Goal: Information Seeking & Learning: Learn about a topic

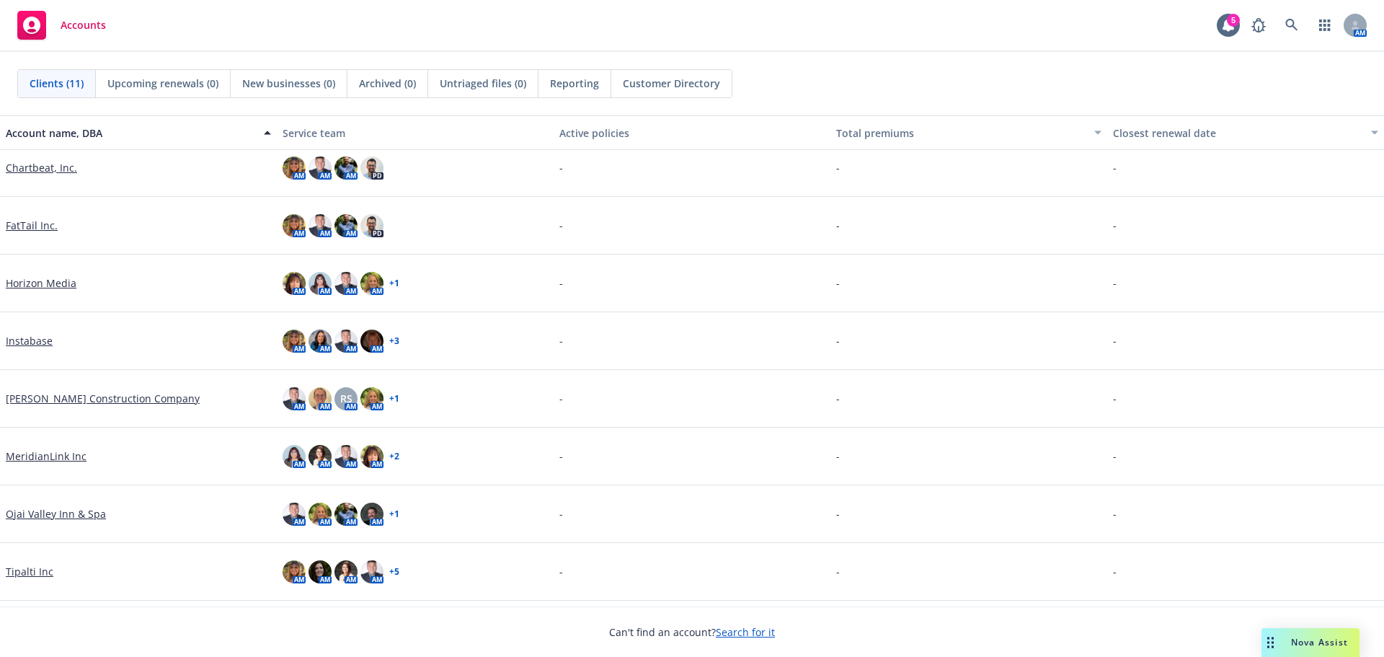
scroll to position [178, 0]
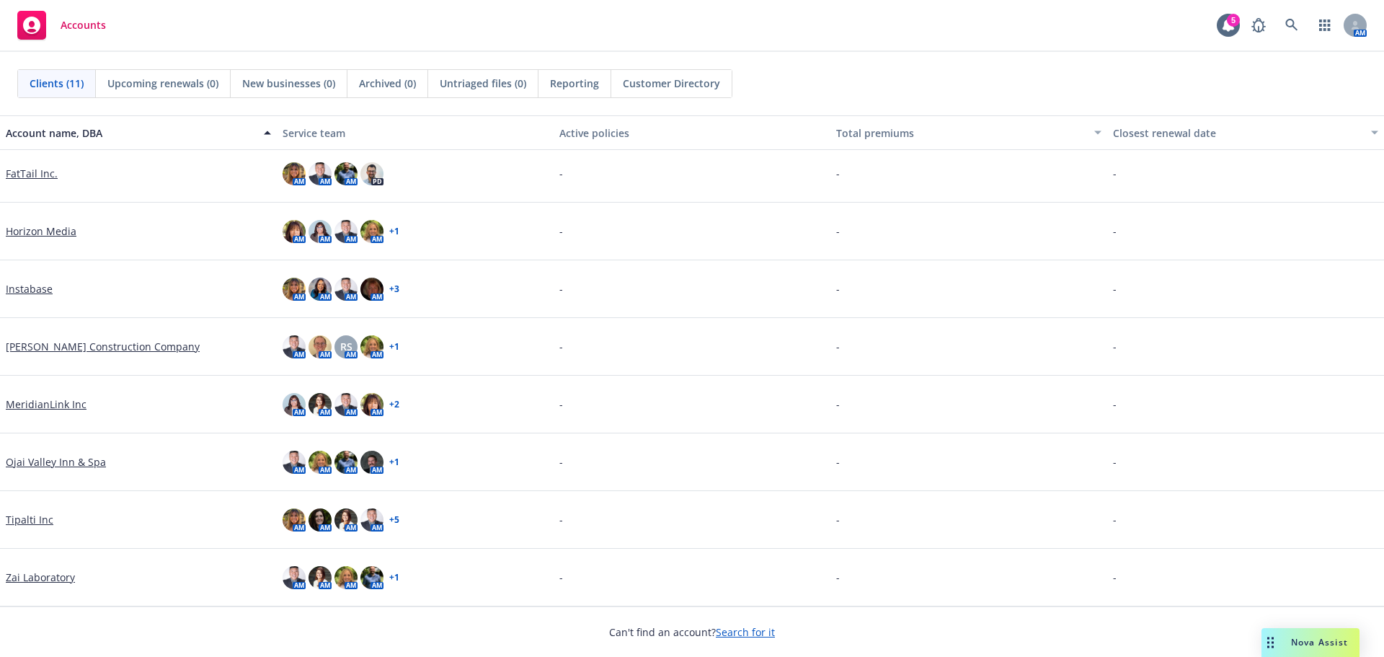
click at [55, 407] on link "MeridianLink Inc" at bounding box center [46, 403] width 81 height 15
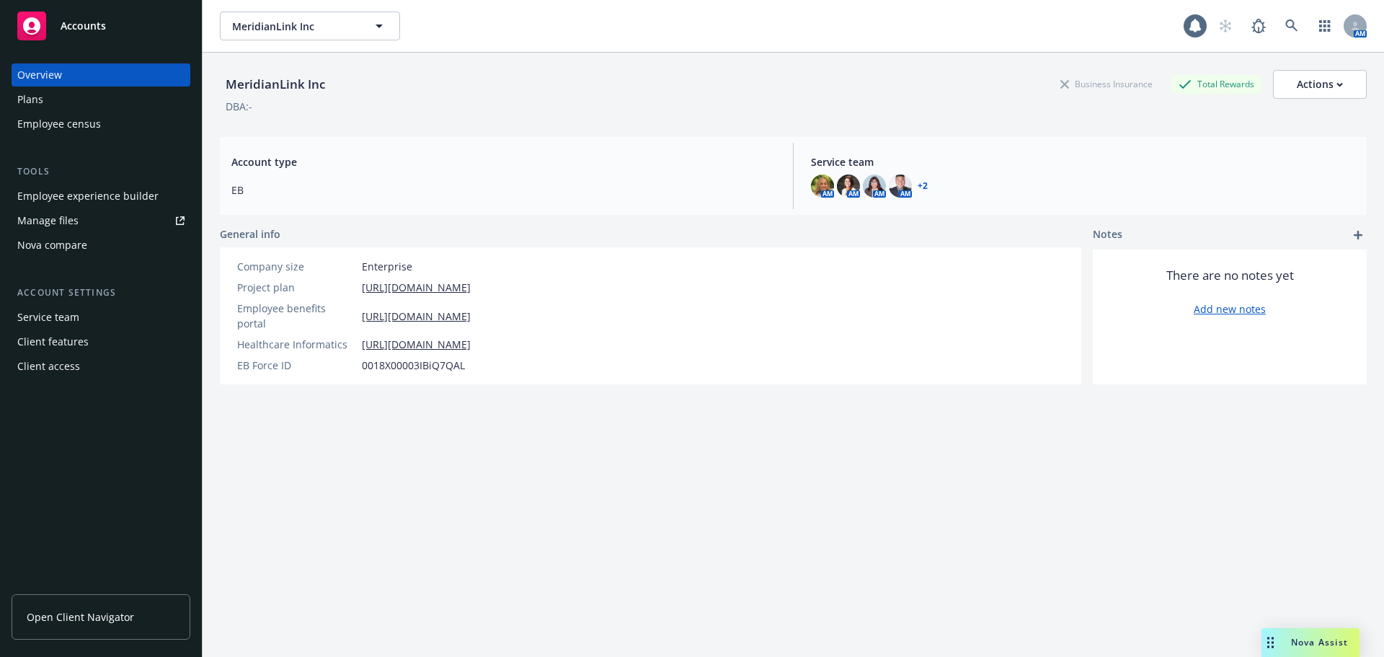
click at [94, 612] on span "Open Client Navigator" at bounding box center [80, 616] width 107 height 15
click at [515, 125] on div "MeridianLink Inc Business Insurance Total Rewards Actions DBA: -" at bounding box center [793, 89] width 1147 height 73
